Goal: Register for event/course

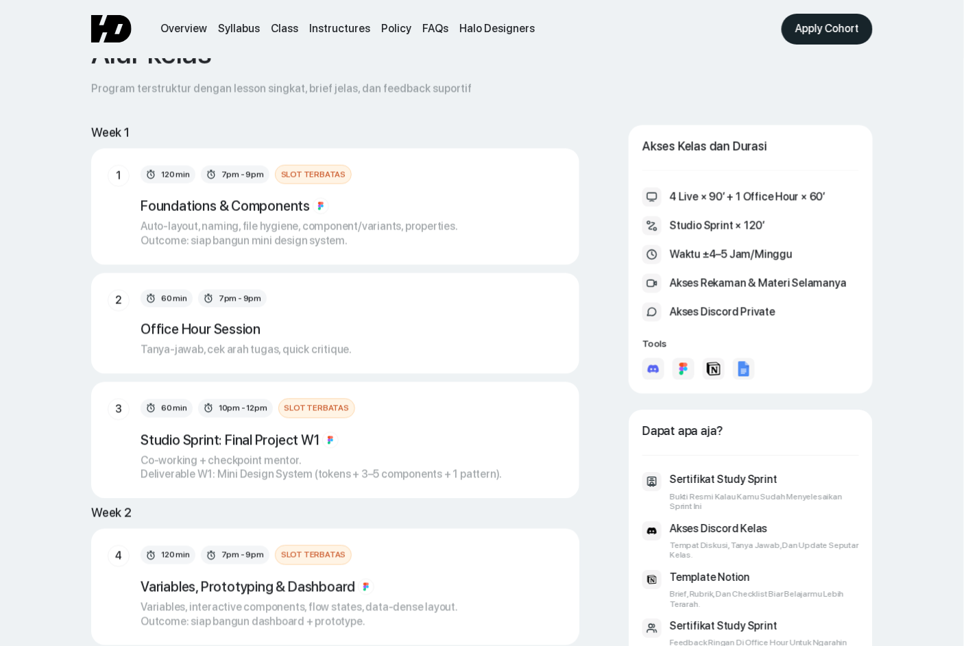
scroll to position [2019, 0]
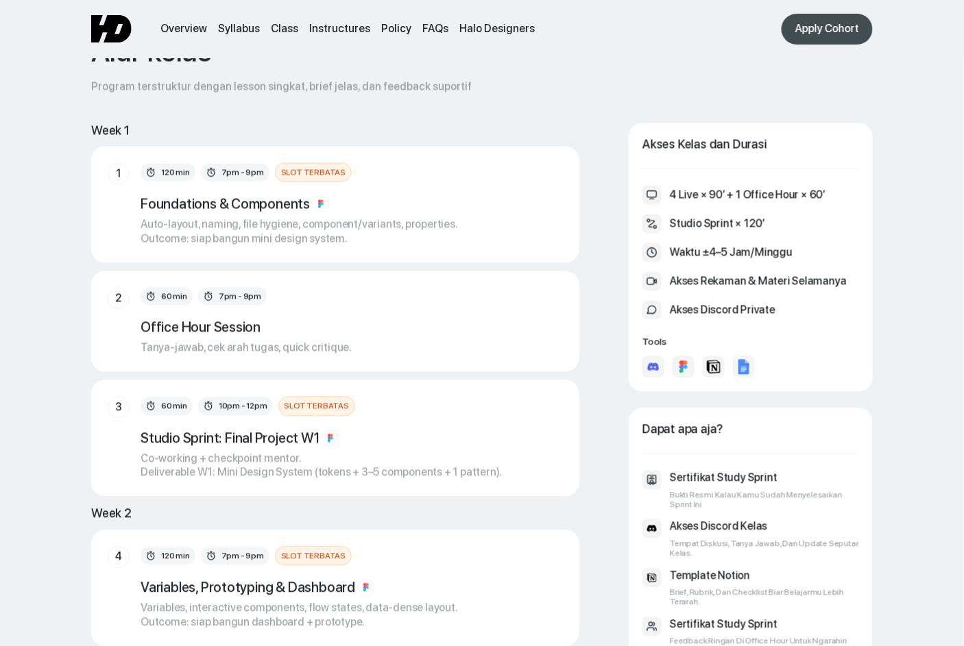
click at [810, 22] on div "Apply Cohort" at bounding box center [827, 29] width 64 height 14
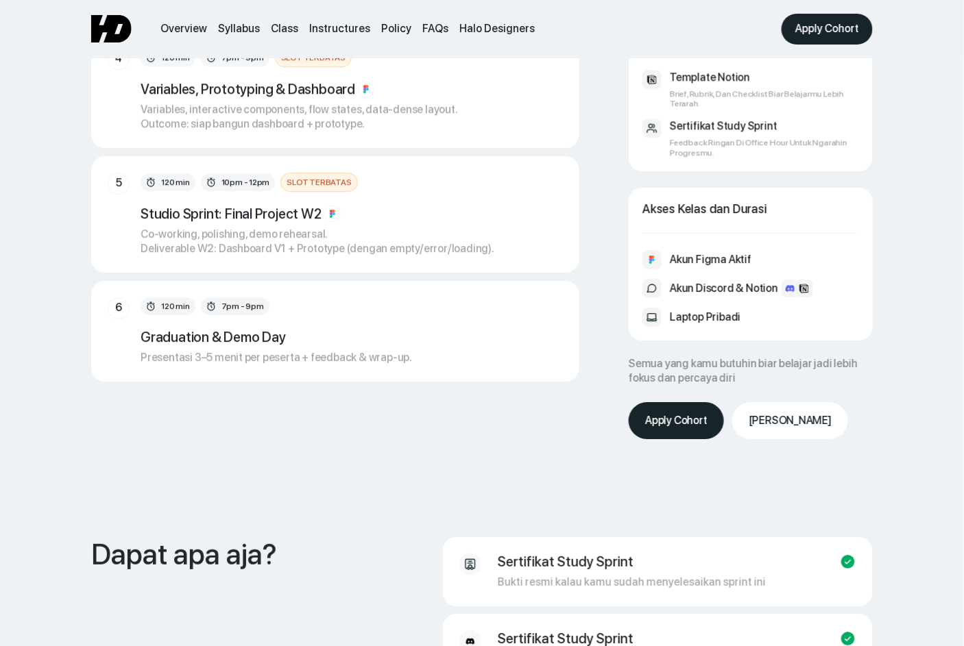
scroll to position [2486, 0]
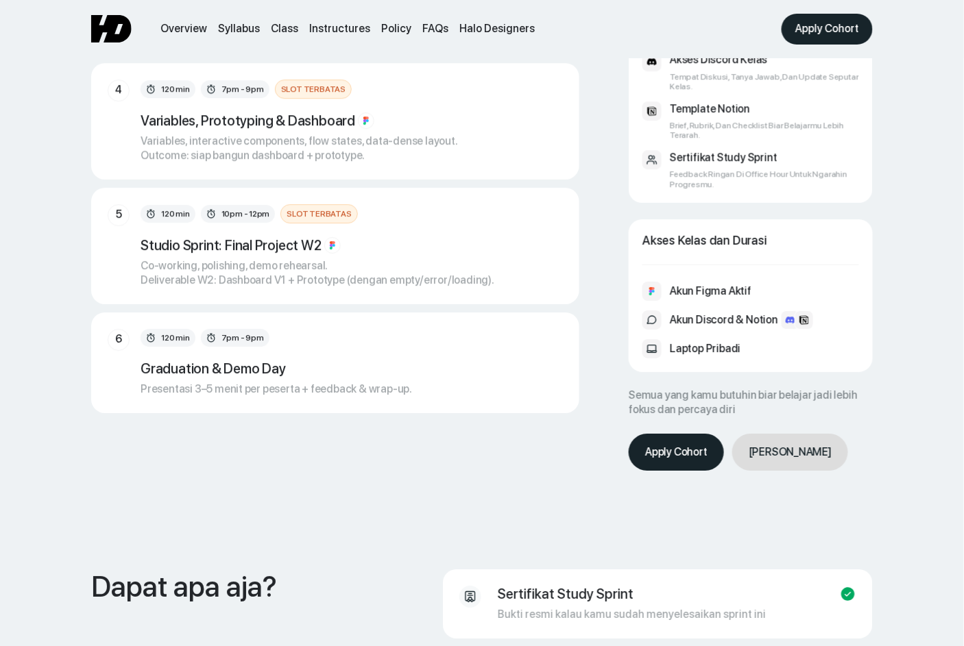
click at [765, 434] on link "[PERSON_NAME]" at bounding box center [790, 452] width 116 height 37
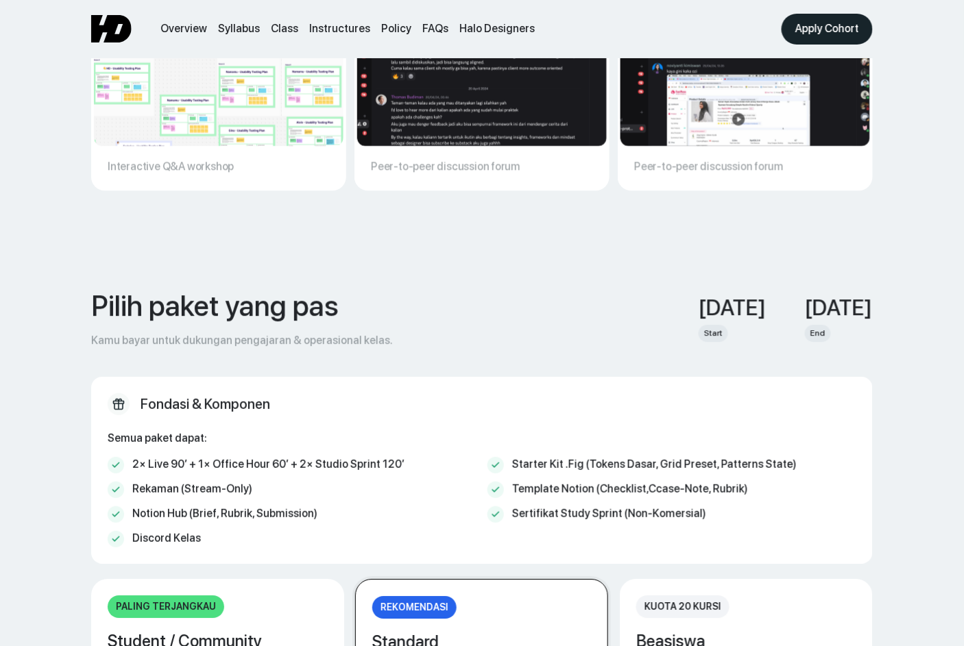
scroll to position [5106, 0]
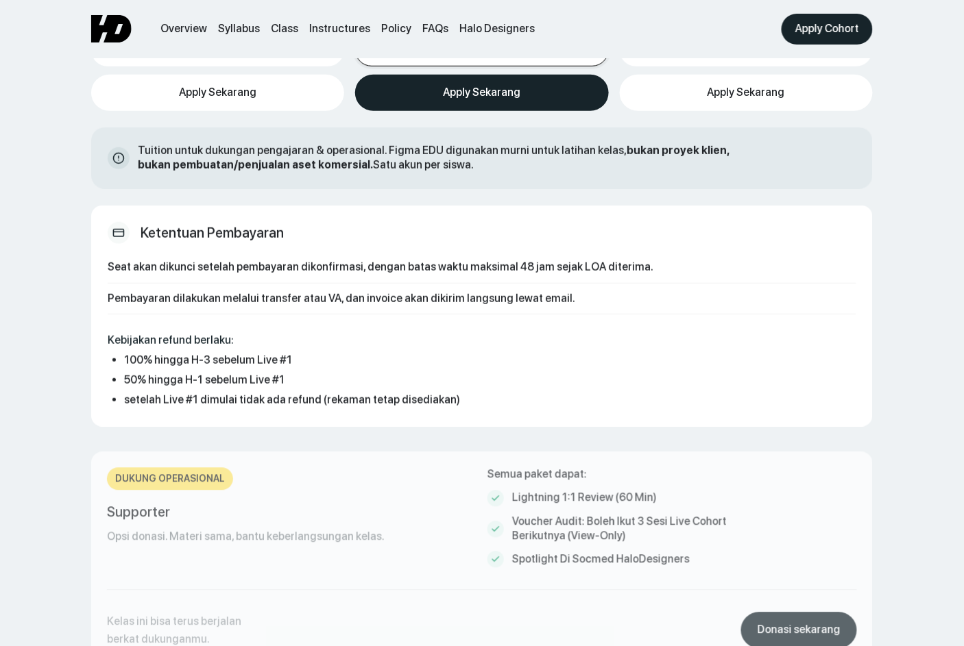
scroll to position [5981, 0]
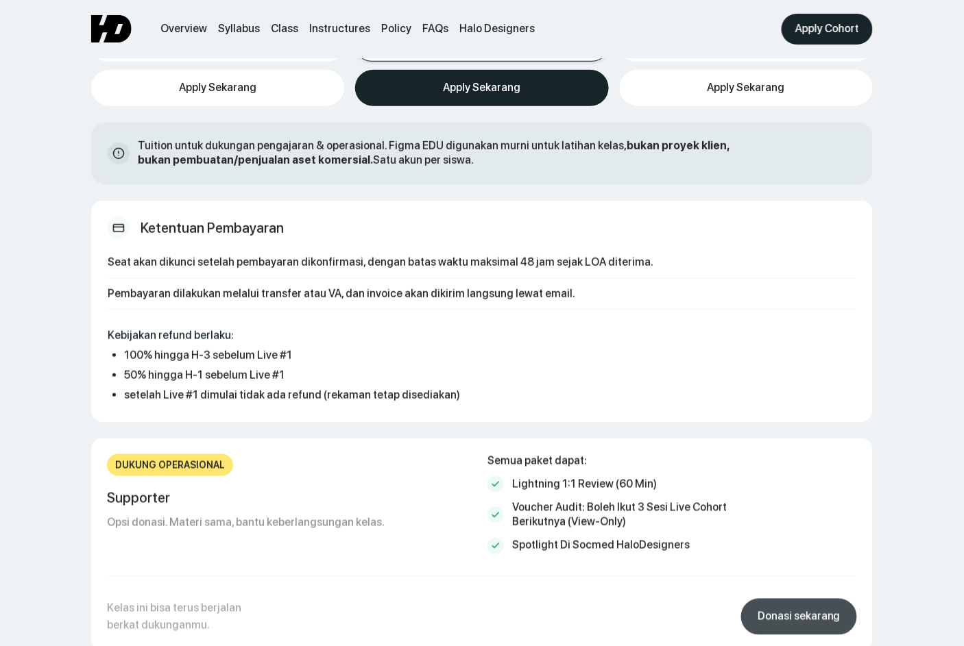
click at [791, 610] on div "Donasi sekarang" at bounding box center [798, 617] width 83 height 14
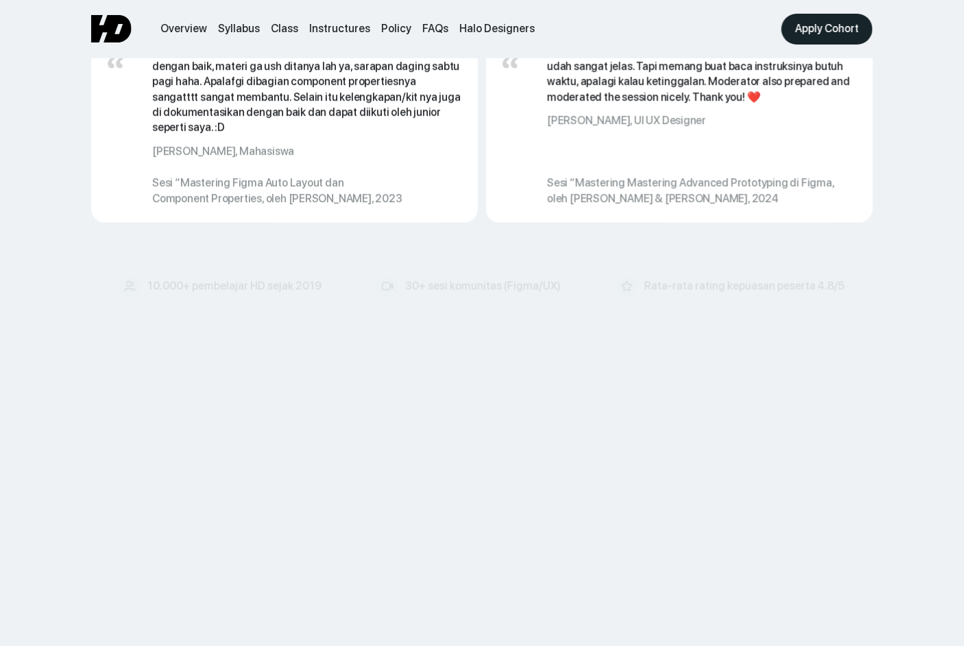
scroll to position [7217, 0]
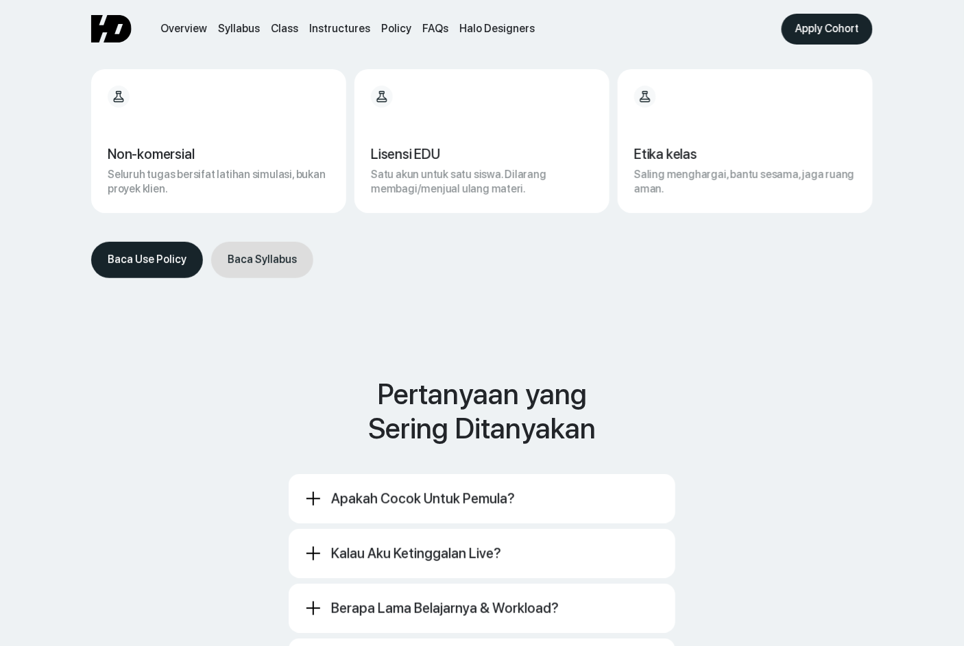
click at [233, 245] on link "Baca Syllabus" at bounding box center [262, 260] width 102 height 36
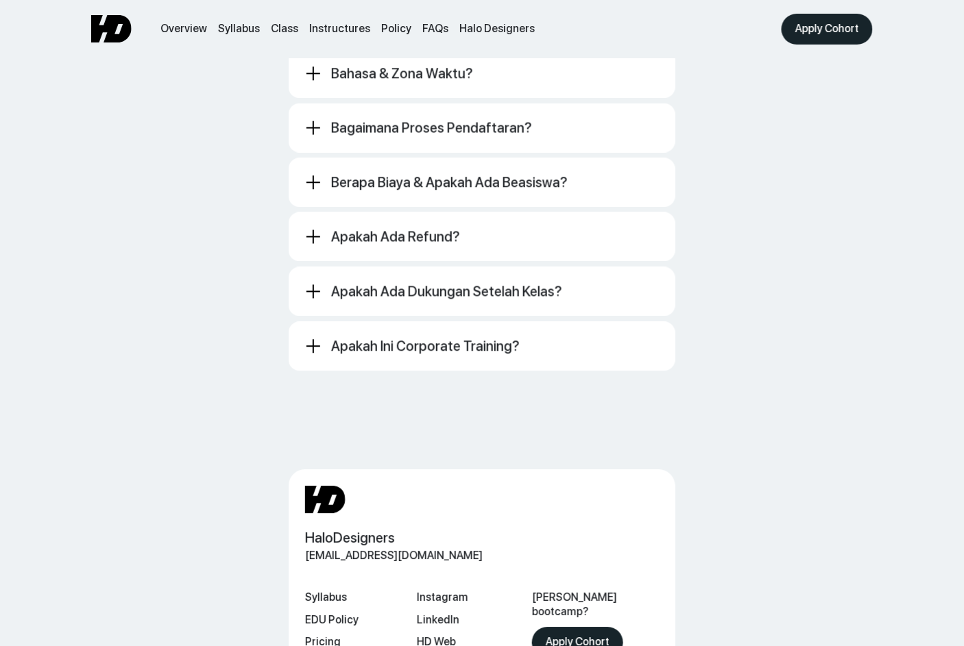
scroll to position [8243, 0]
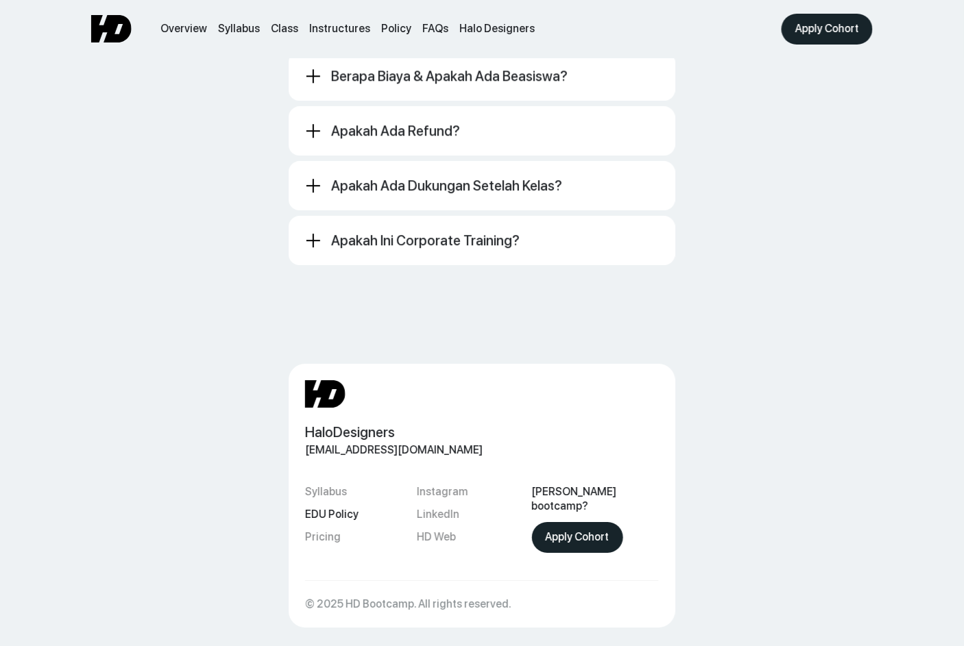
click at [334, 508] on link "EDU Policy" at bounding box center [331, 515] width 53 height 14
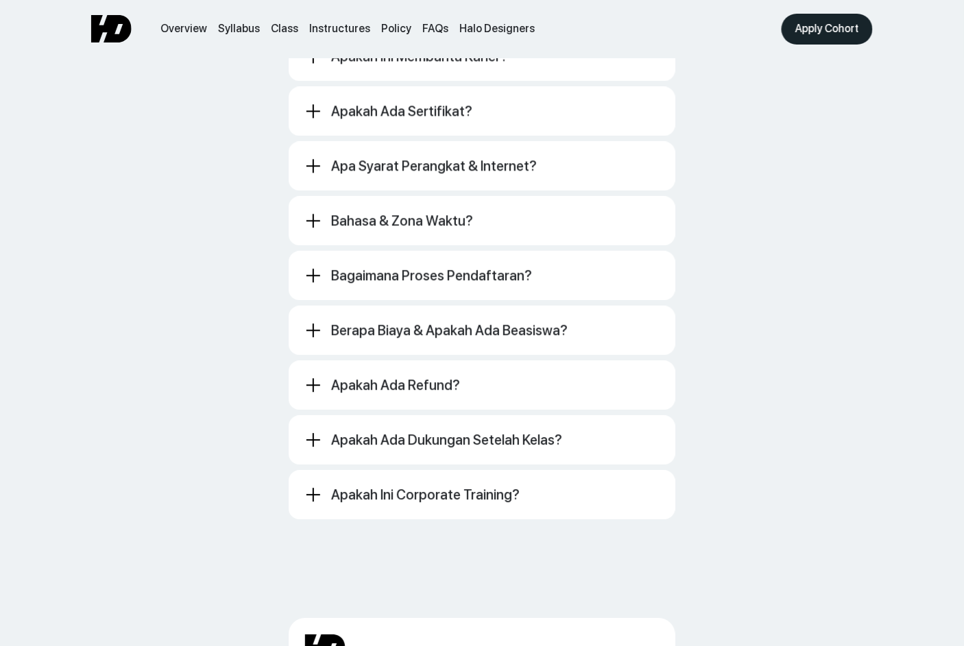
scroll to position [8243, 0]
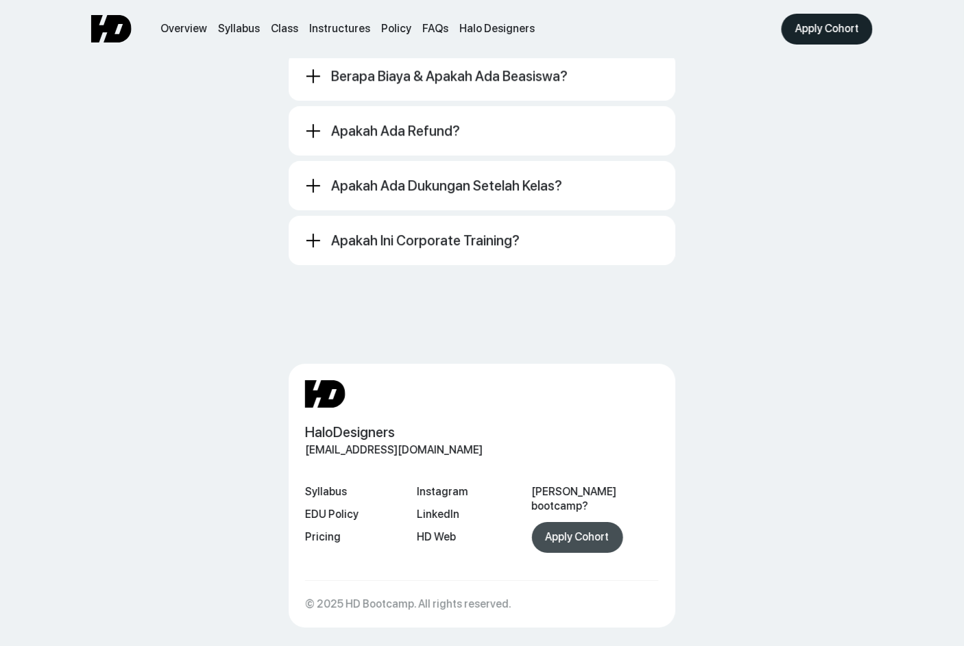
click at [558, 522] on link "Apply Cohort" at bounding box center [577, 537] width 91 height 31
